Goal: Navigation & Orientation: Find specific page/section

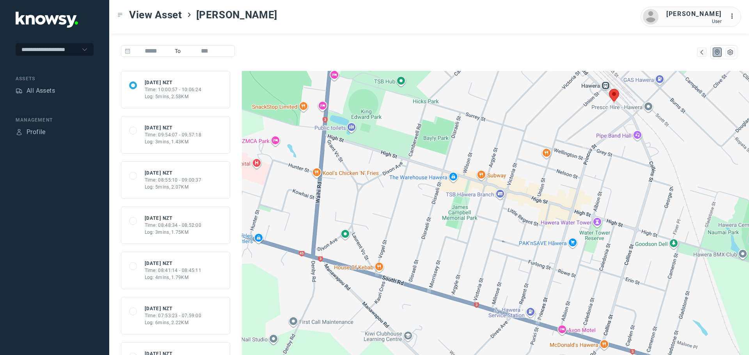
click at [38, 96] on div "All Assets" at bounding box center [55, 91] width 78 height 11
click at [45, 88] on div "All Assets" at bounding box center [41, 90] width 28 height 9
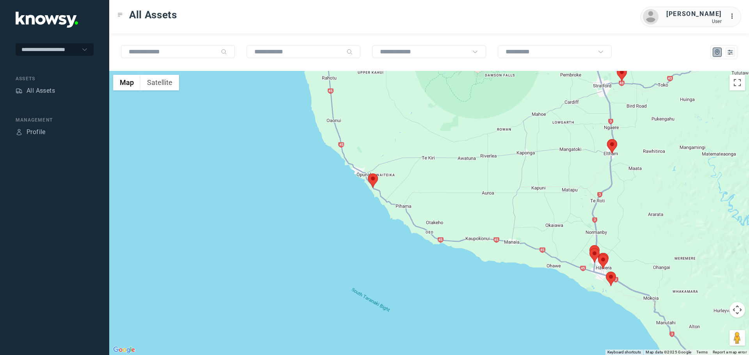
click at [368, 174] on area at bounding box center [368, 174] width 0 height 0
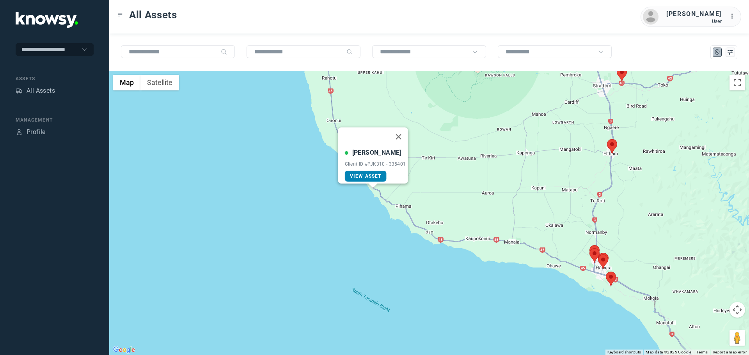
click at [376, 174] on span "View Asset" at bounding box center [366, 176] width 32 height 5
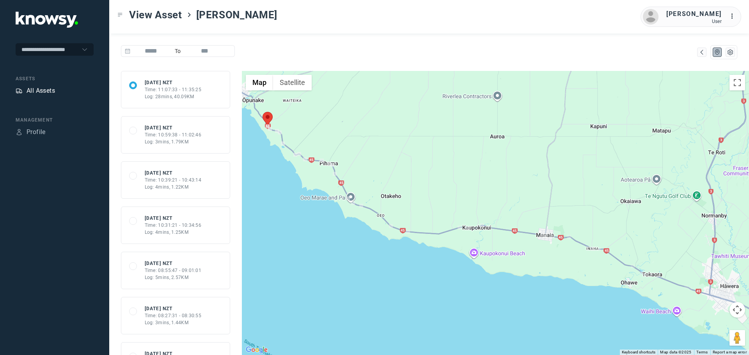
click at [35, 91] on div "All Assets" at bounding box center [41, 90] width 28 height 9
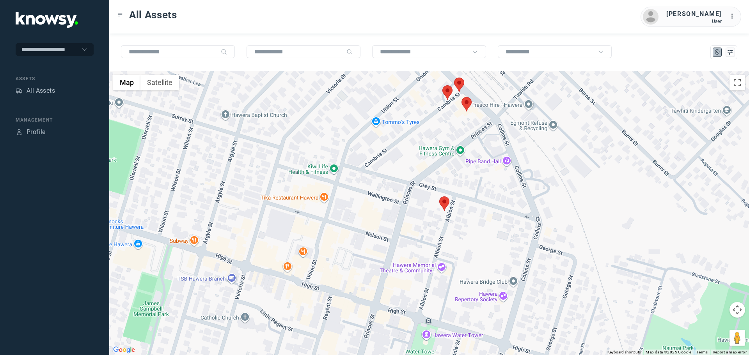
click at [439, 197] on area at bounding box center [439, 197] width 0 height 0
click at [445, 199] on link "View Asset" at bounding box center [437, 199] width 42 height 11
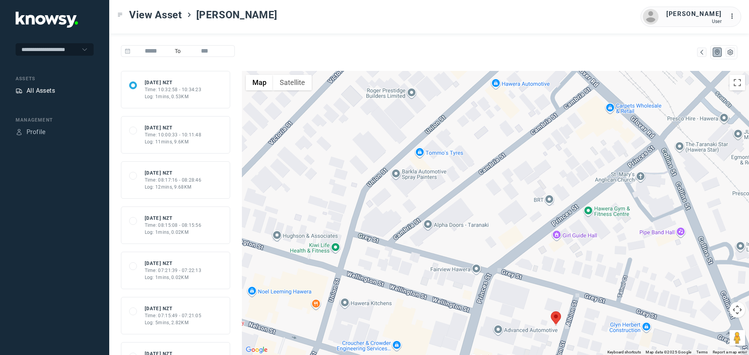
click at [46, 93] on div "All Assets" at bounding box center [41, 90] width 28 height 9
